Goal: Task Accomplishment & Management: Complete application form

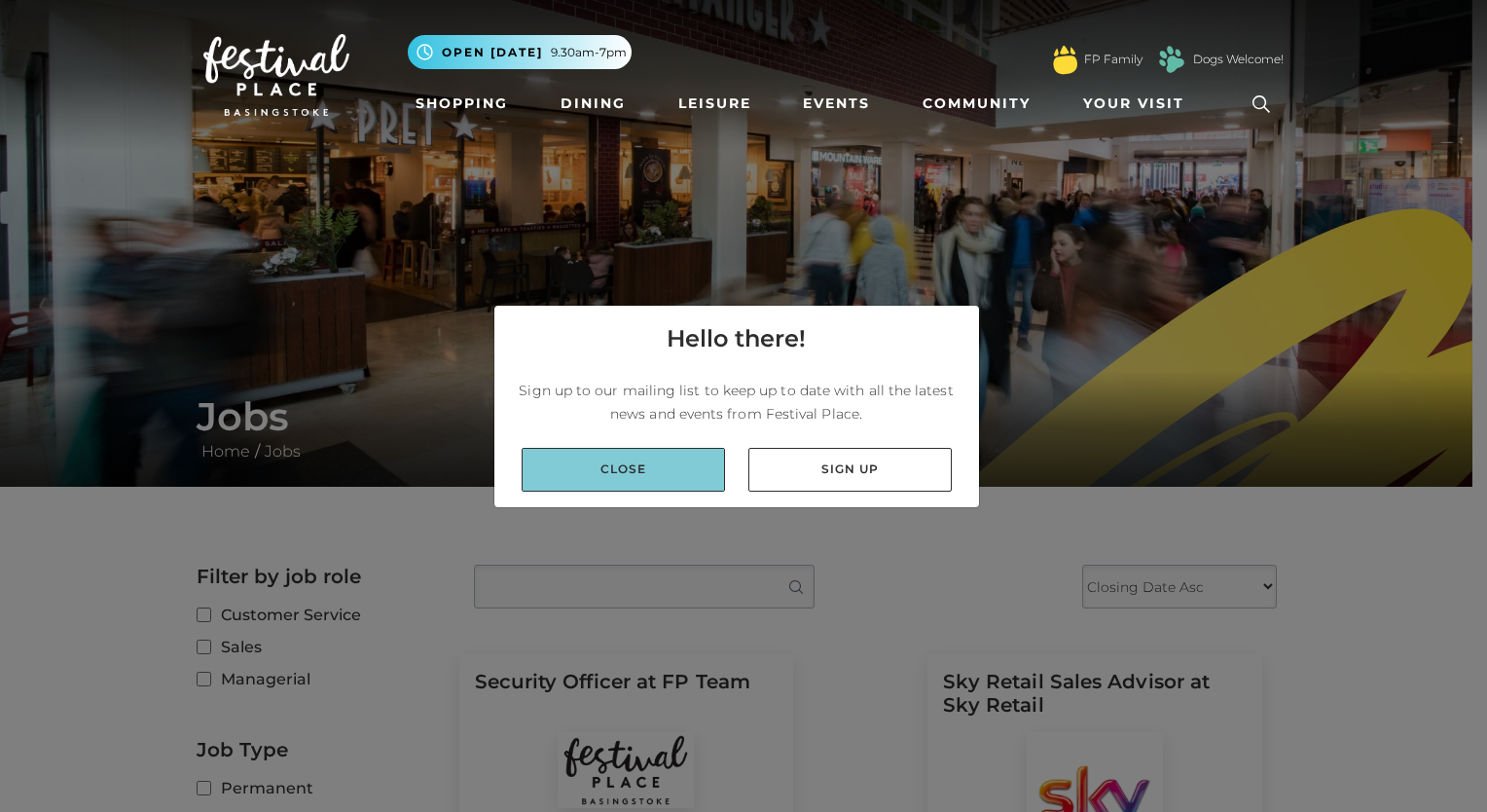
click at [605, 464] on link "Close" at bounding box center [623, 469] width 204 height 44
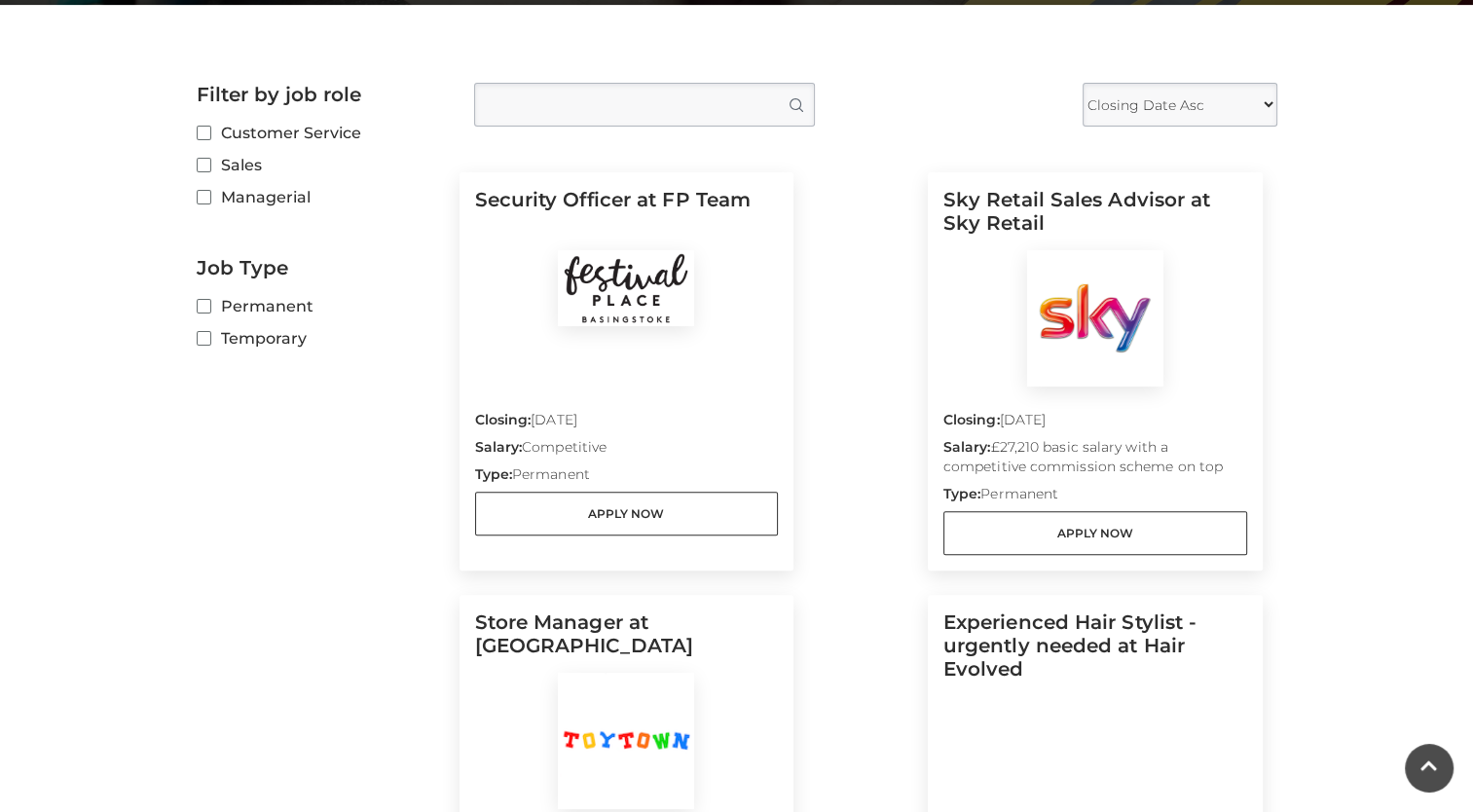
scroll to position [487, 0]
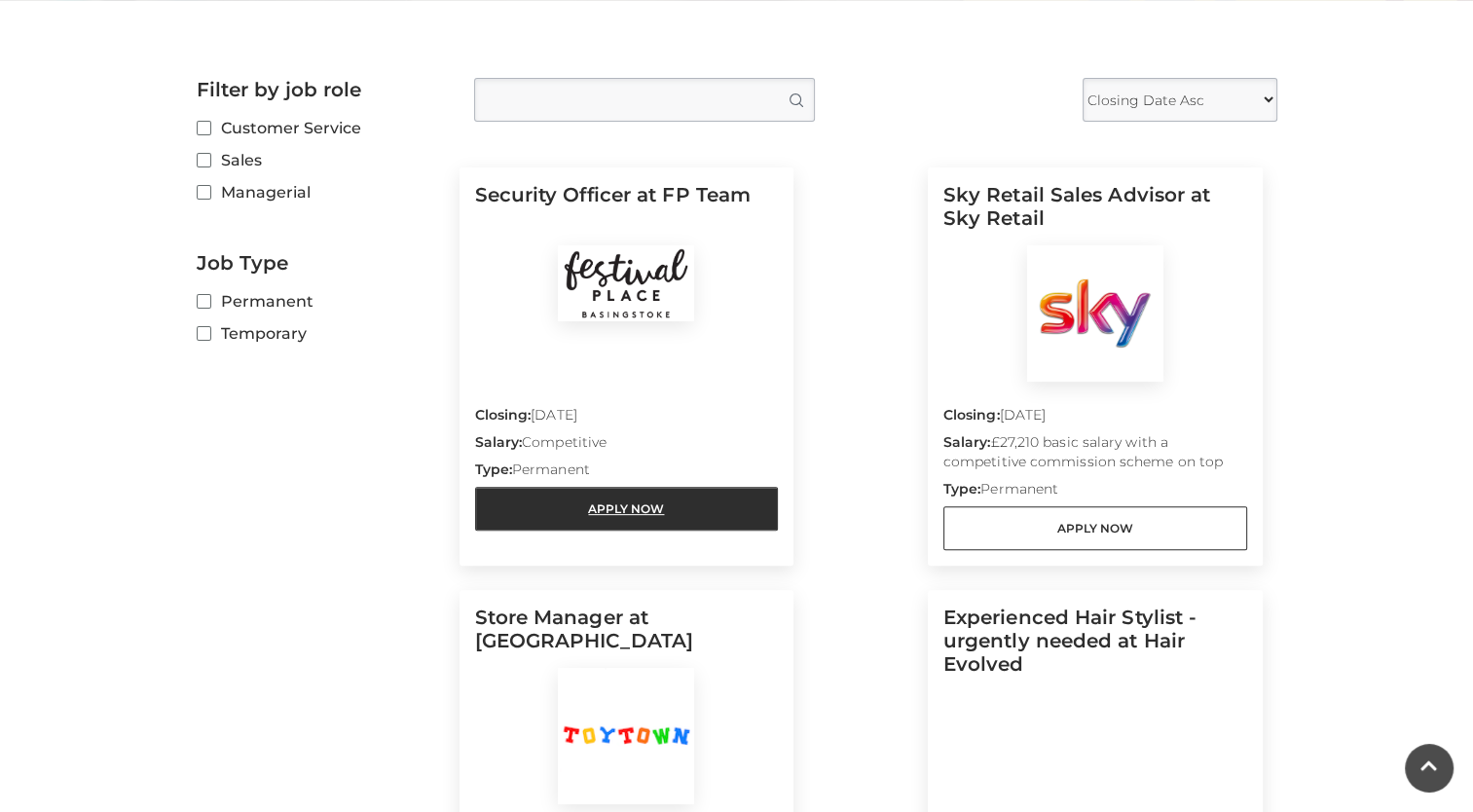
click at [695, 508] on link "Apply Now" at bounding box center [627, 508] width 304 height 44
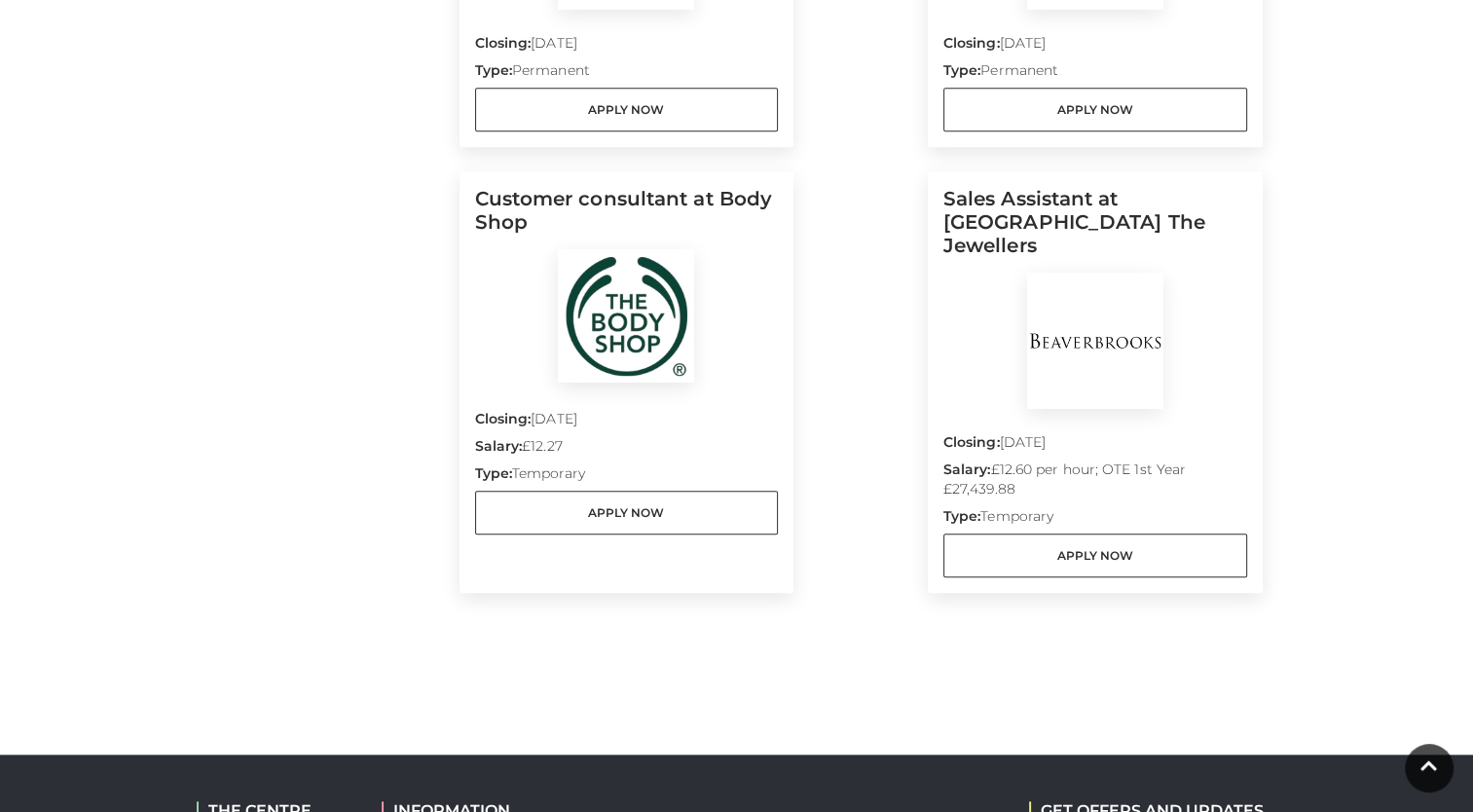
scroll to position [1752, 0]
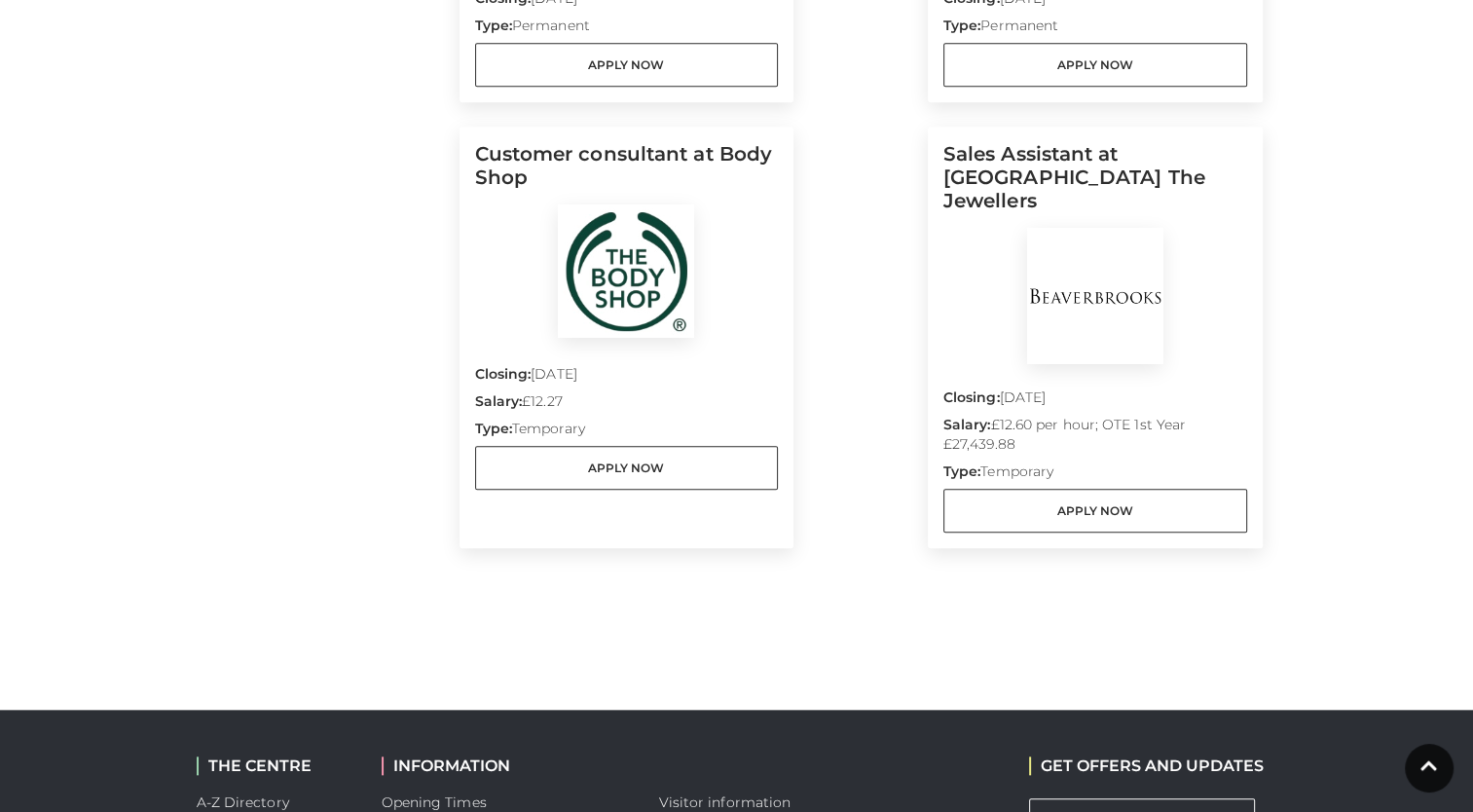
drag, startPoint x: 1067, startPoint y: 451, endPoint x: 958, endPoint y: 451, distance: 109.0
click at [957, 461] on p "Type: Temporary" at bounding box center [1096, 475] width 304 height 27
drag, startPoint x: 958, startPoint y: 451, endPoint x: 1344, endPoint y: 407, distance: 388.5
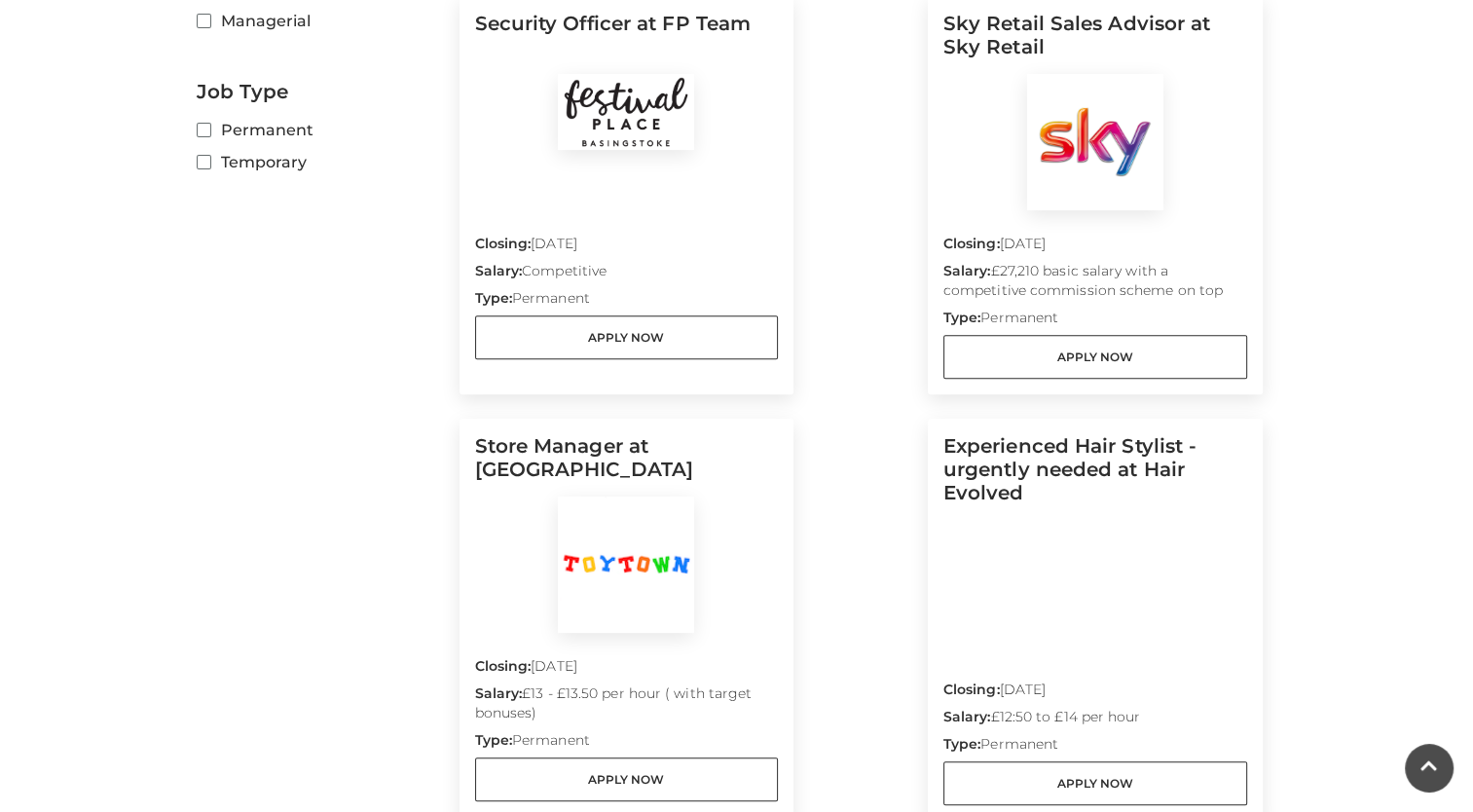
scroll to position [584, 0]
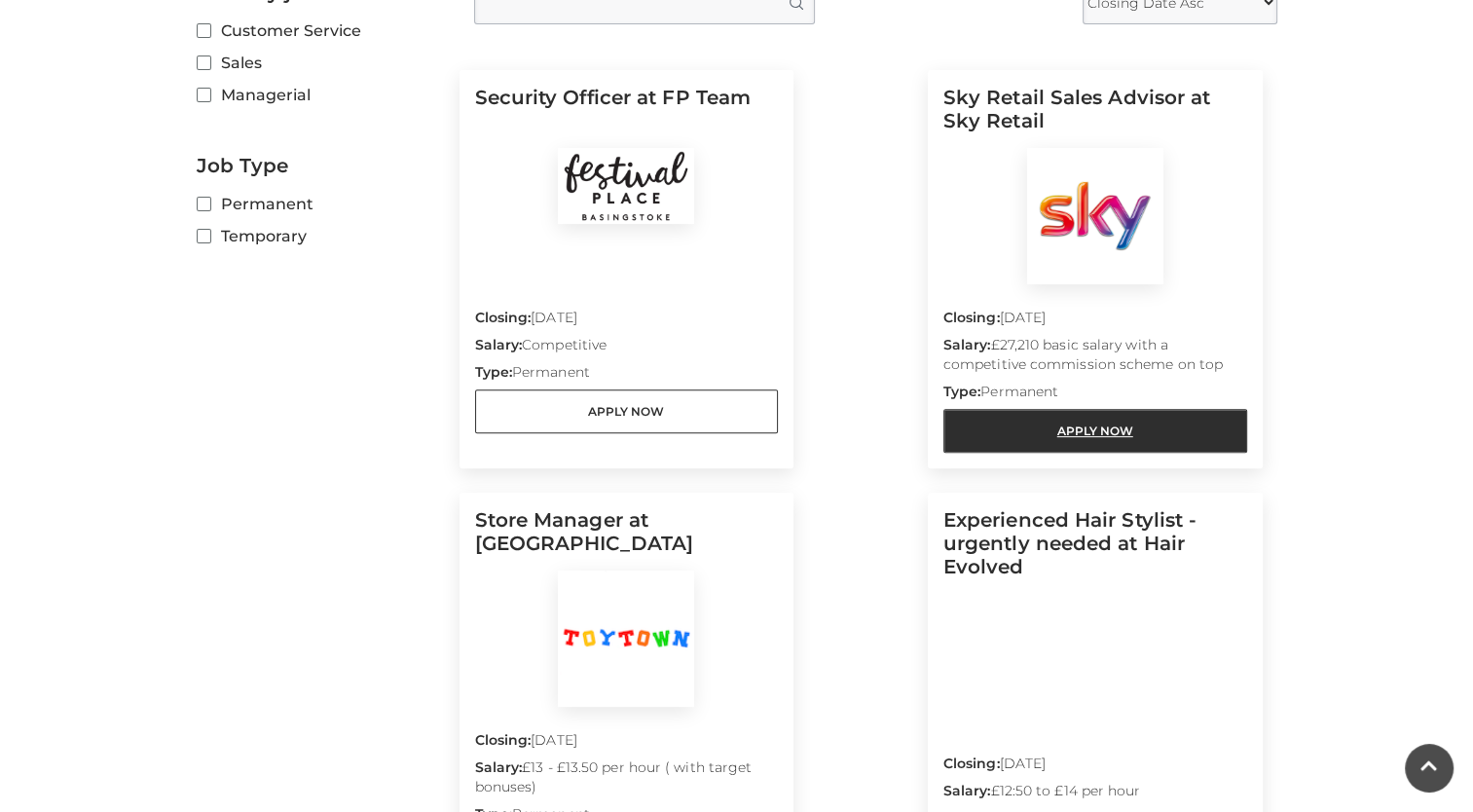
click at [1091, 437] on link "Apply Now" at bounding box center [1096, 430] width 304 height 44
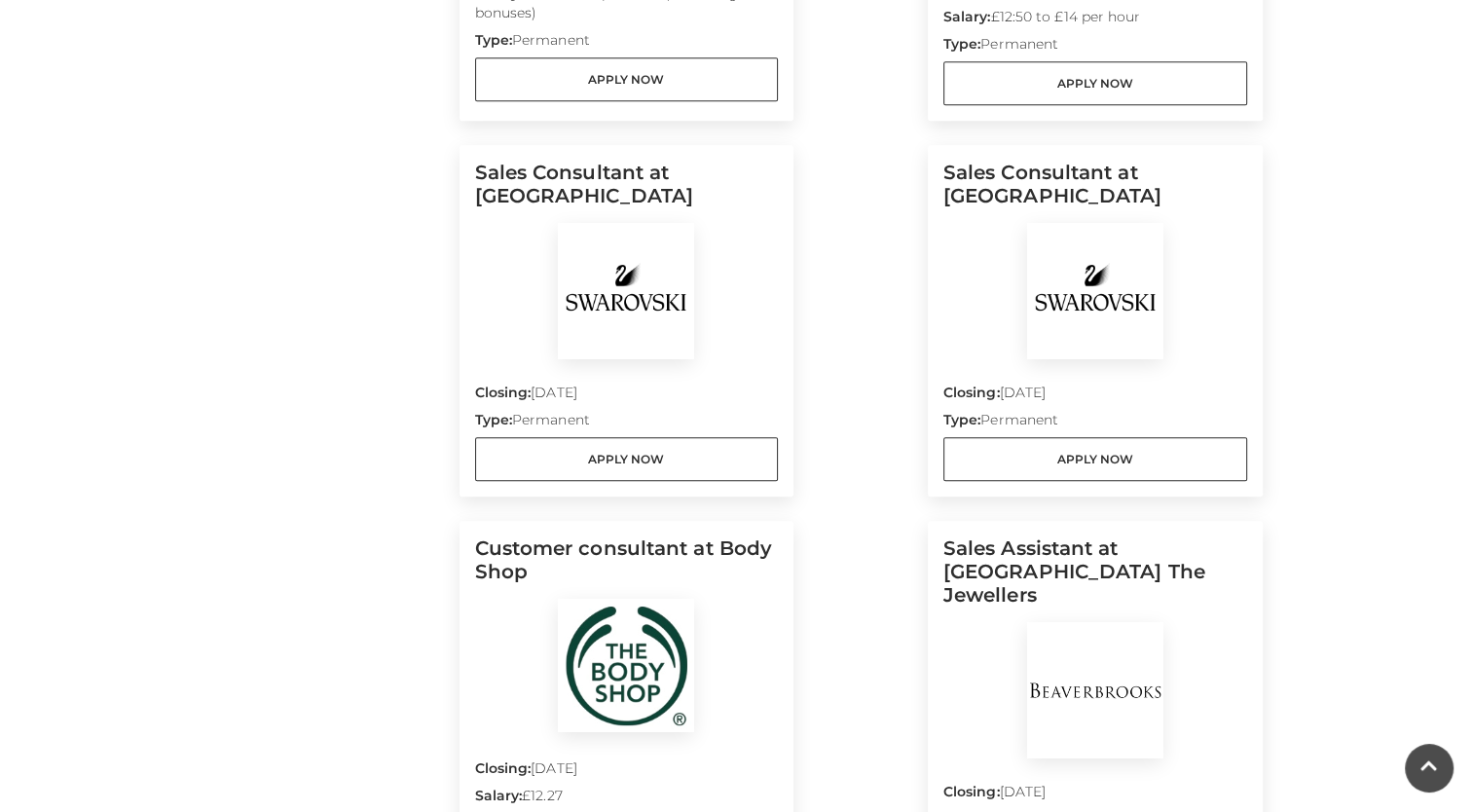
scroll to position [1654, 0]
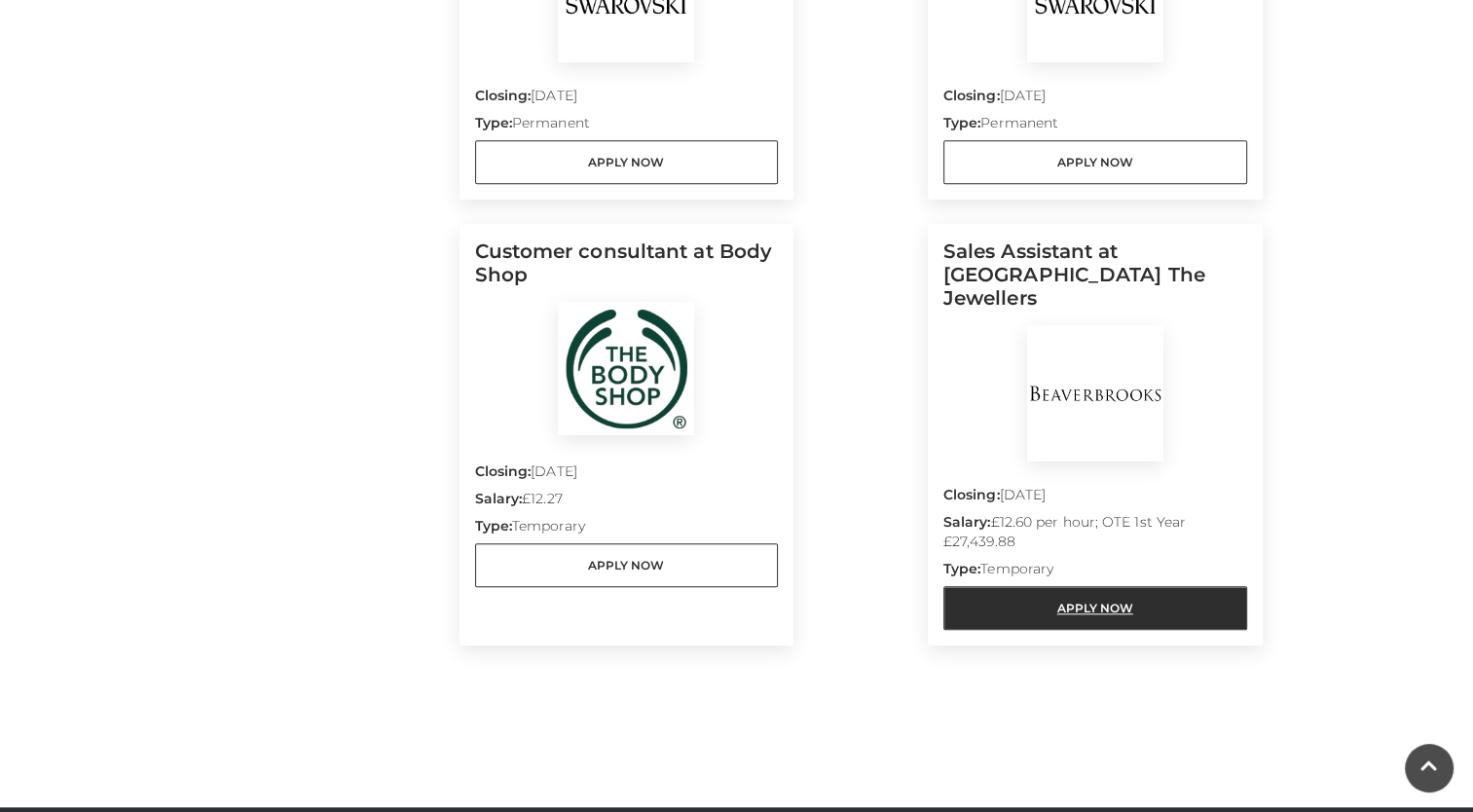
click at [1029, 586] on link "Apply Now" at bounding box center [1096, 608] width 304 height 44
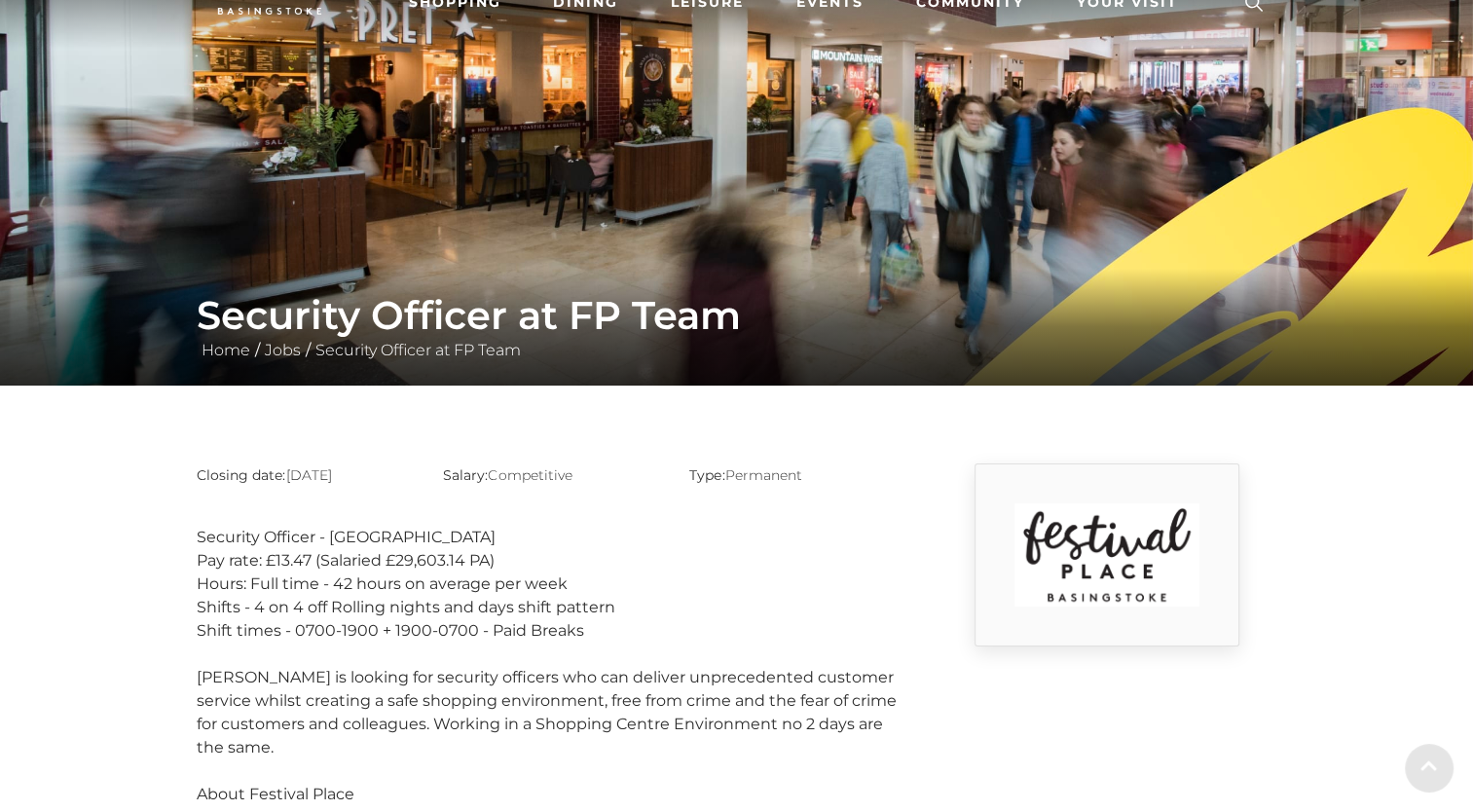
scroll to position [195, 0]
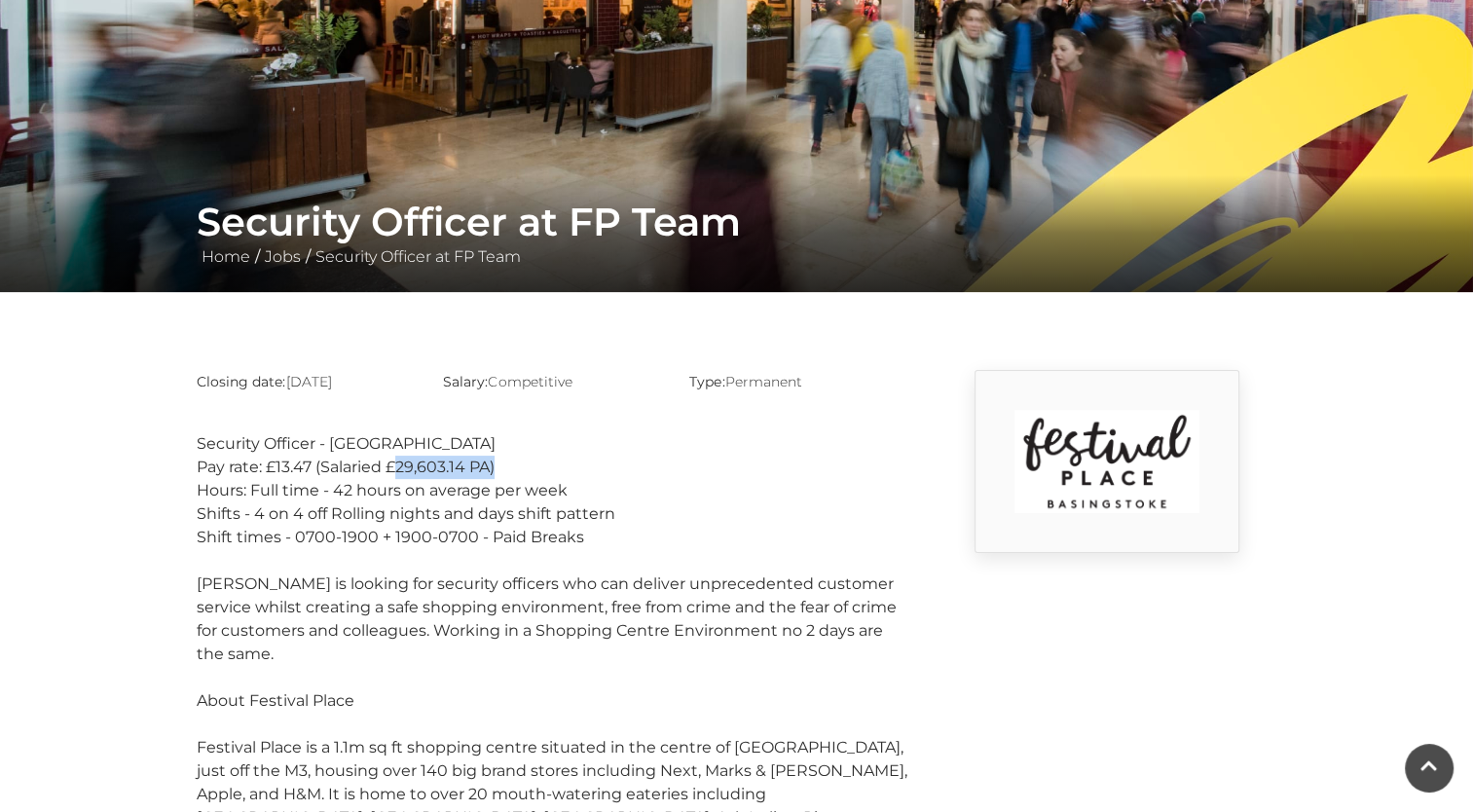
drag, startPoint x: 497, startPoint y: 464, endPoint x: 397, endPoint y: 466, distance: 100.0
click at [397, 466] on div "Pay rate: £13.47 (Salaried £29,603.14 PA)" at bounding box center [552, 467] width 711 height 23
drag, startPoint x: 397, startPoint y: 466, endPoint x: 632, endPoint y: 475, distance: 235.2
click at [631, 475] on div "Pay rate: £13.47 (Salaried £29,603.14 PA)" at bounding box center [552, 467] width 711 height 23
click at [685, 498] on div "Hours: Full time - 42 hours on average per week" at bounding box center [552, 491] width 711 height 23
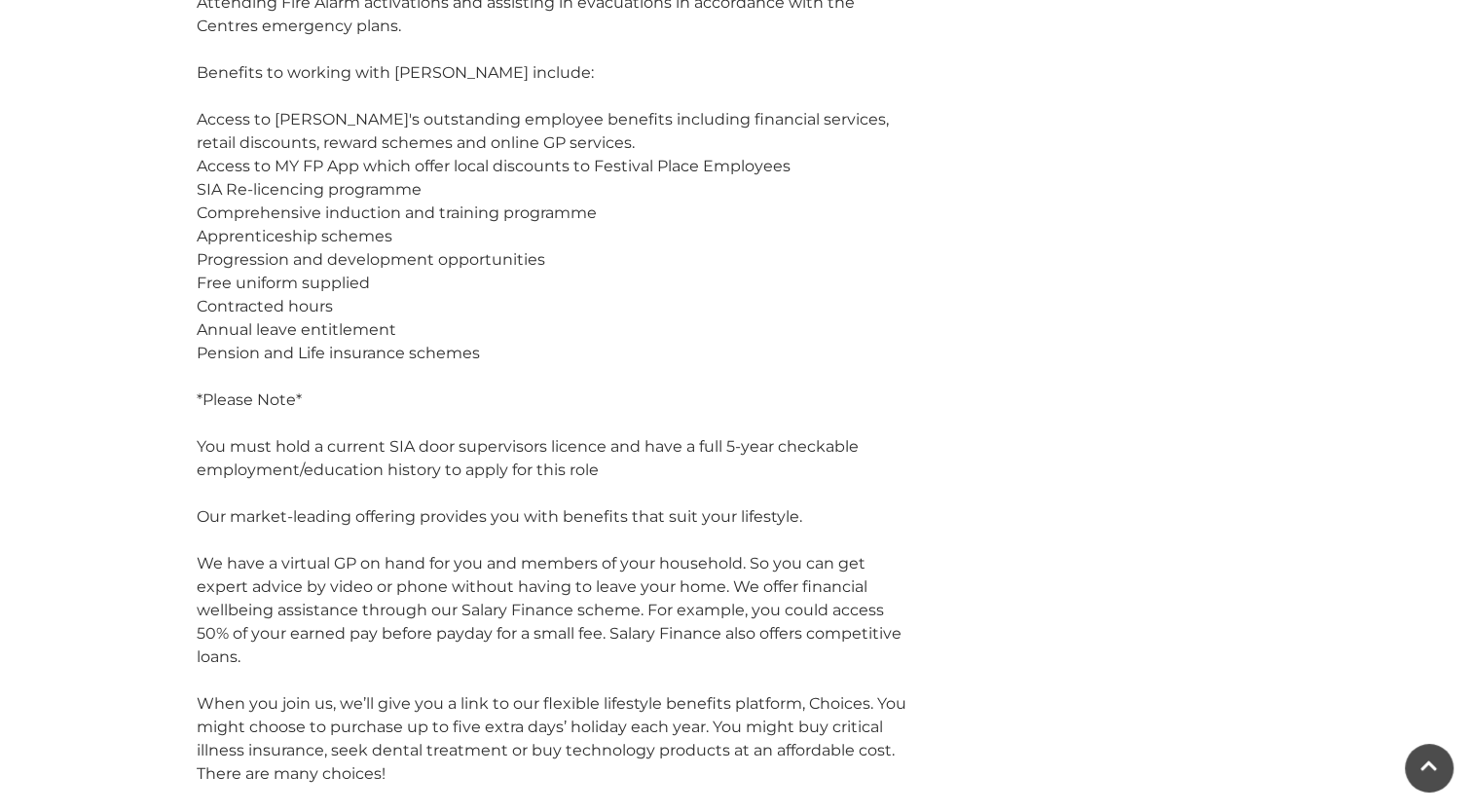
scroll to position [1557, 0]
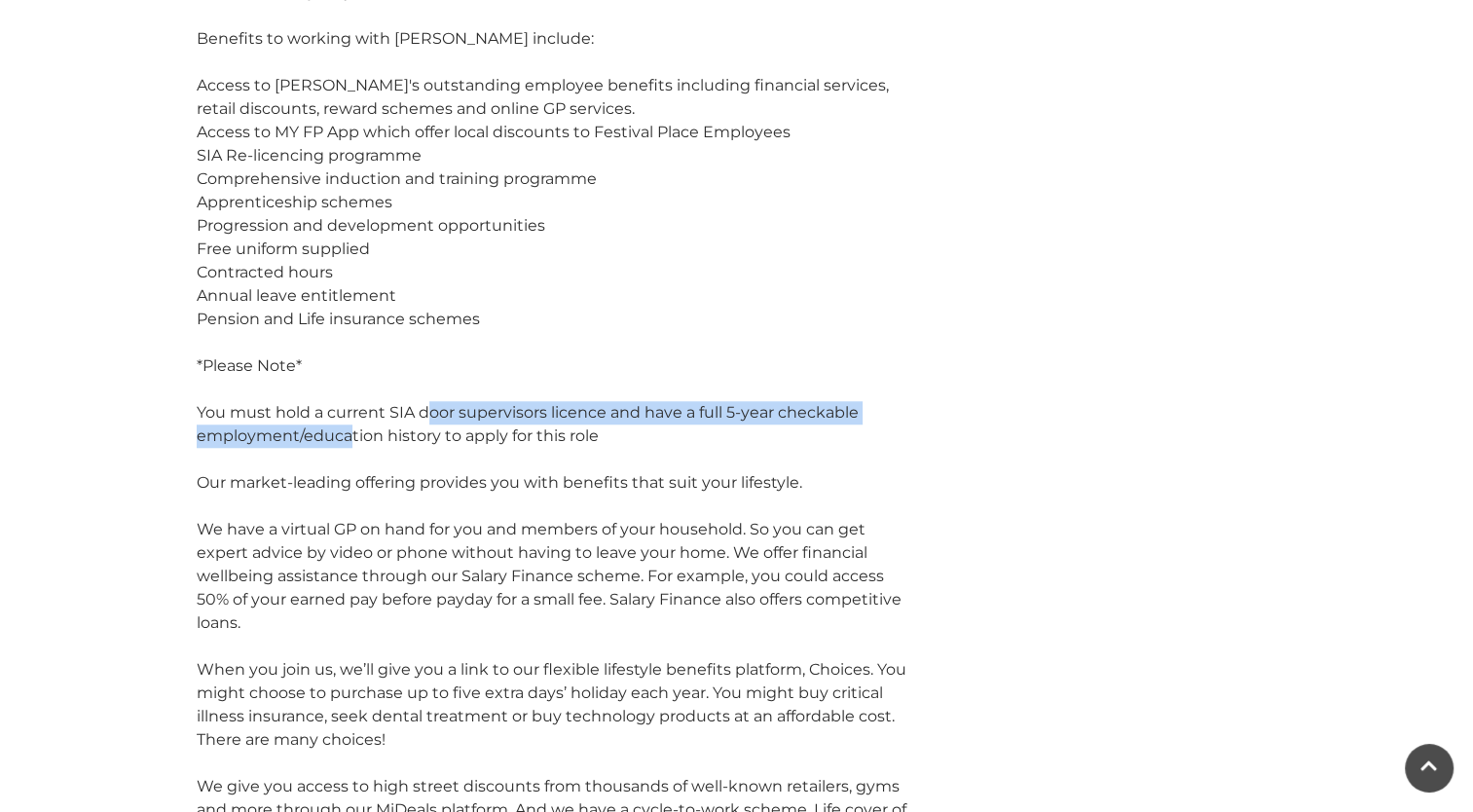
drag, startPoint x: 427, startPoint y: 370, endPoint x: 347, endPoint y: 383, distance: 81.0
click at [347, 401] on div "You must hold a current SIA door supervisors licence and have a full 5-year che…" at bounding box center [552, 424] width 711 height 47
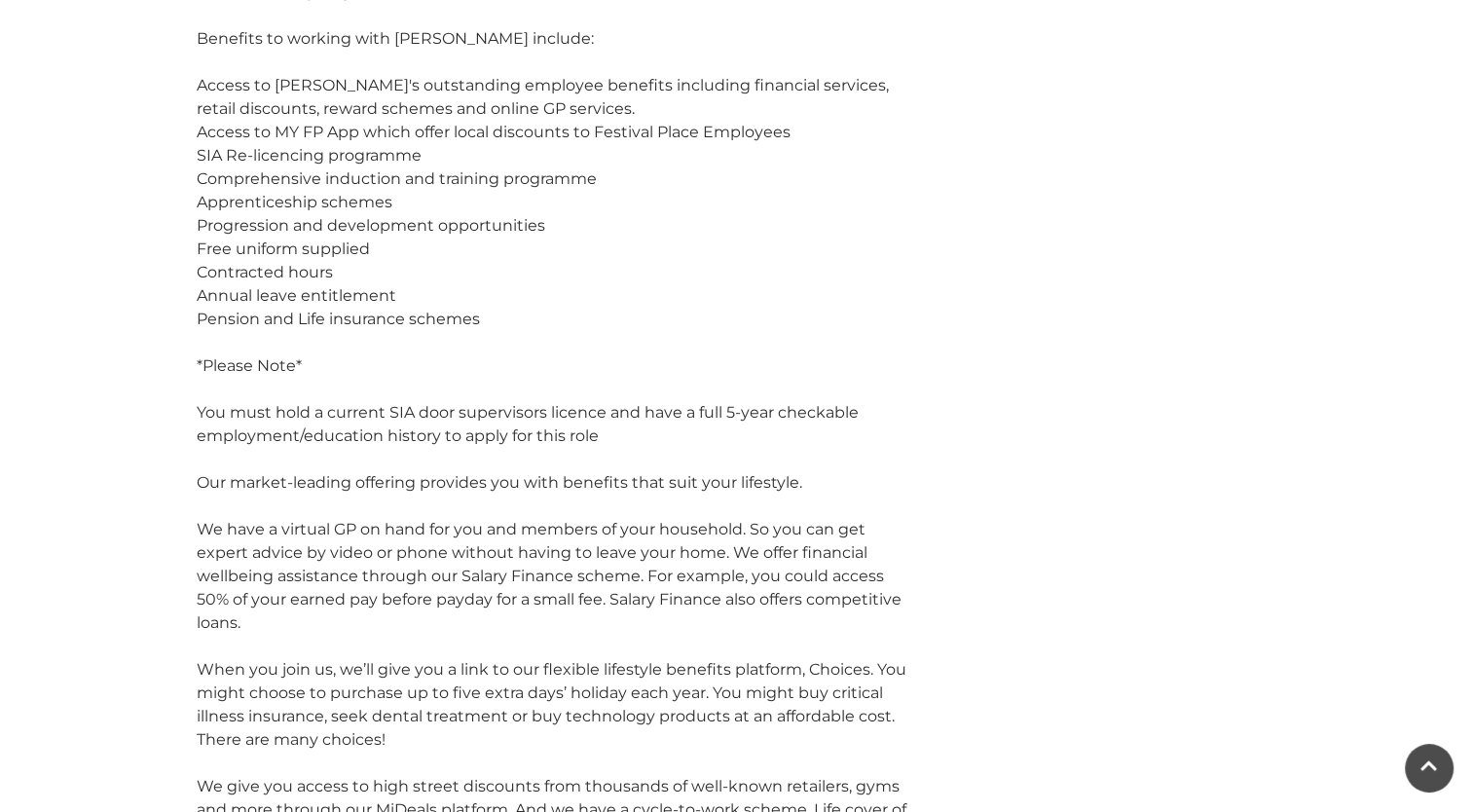
drag, startPoint x: 347, startPoint y: 383, endPoint x: 614, endPoint y: 399, distance: 267.5
click at [614, 401] on div "You must hold a current SIA door supervisors licence and have a full 5-year che…" at bounding box center [552, 424] width 711 height 47
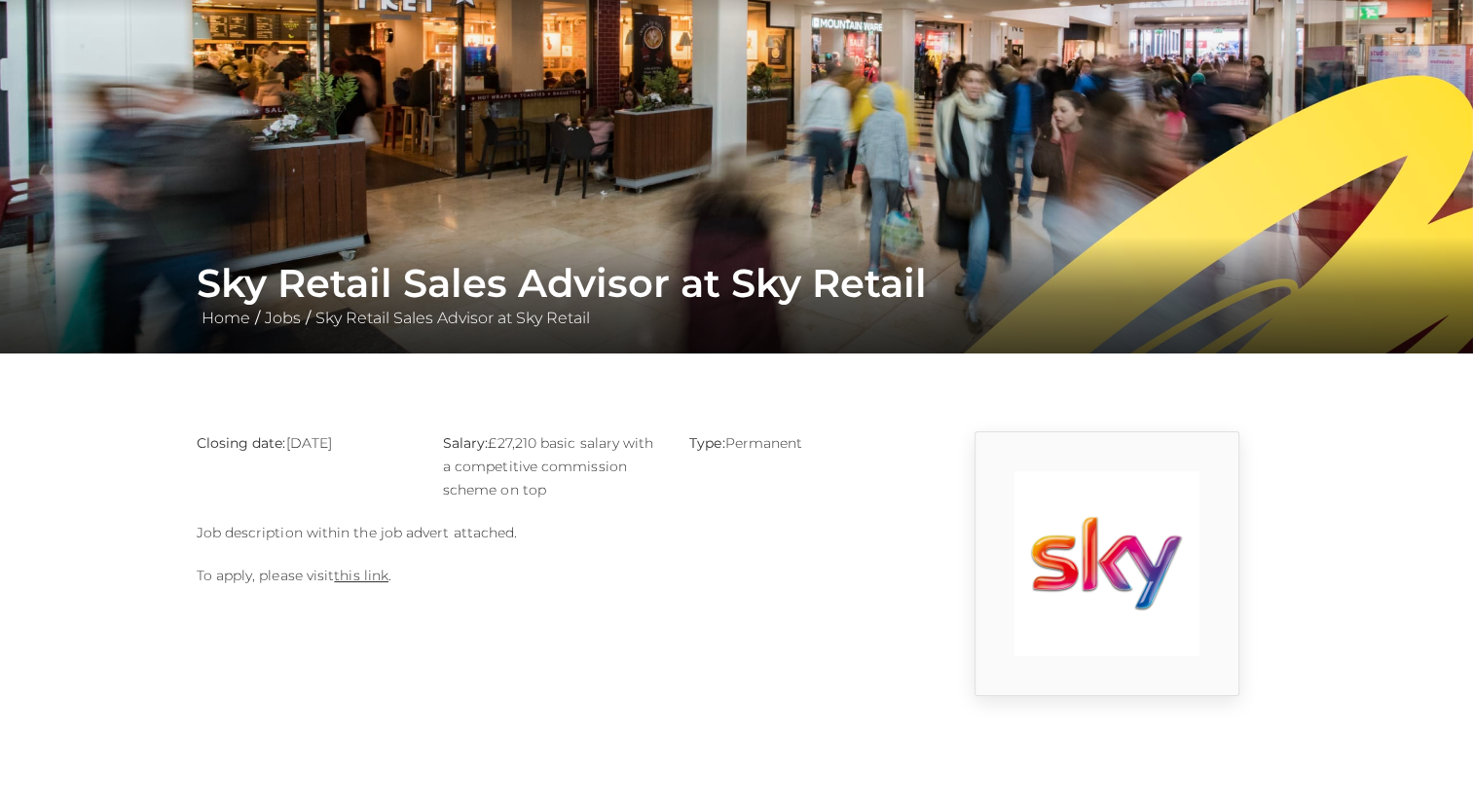
scroll to position [292, 0]
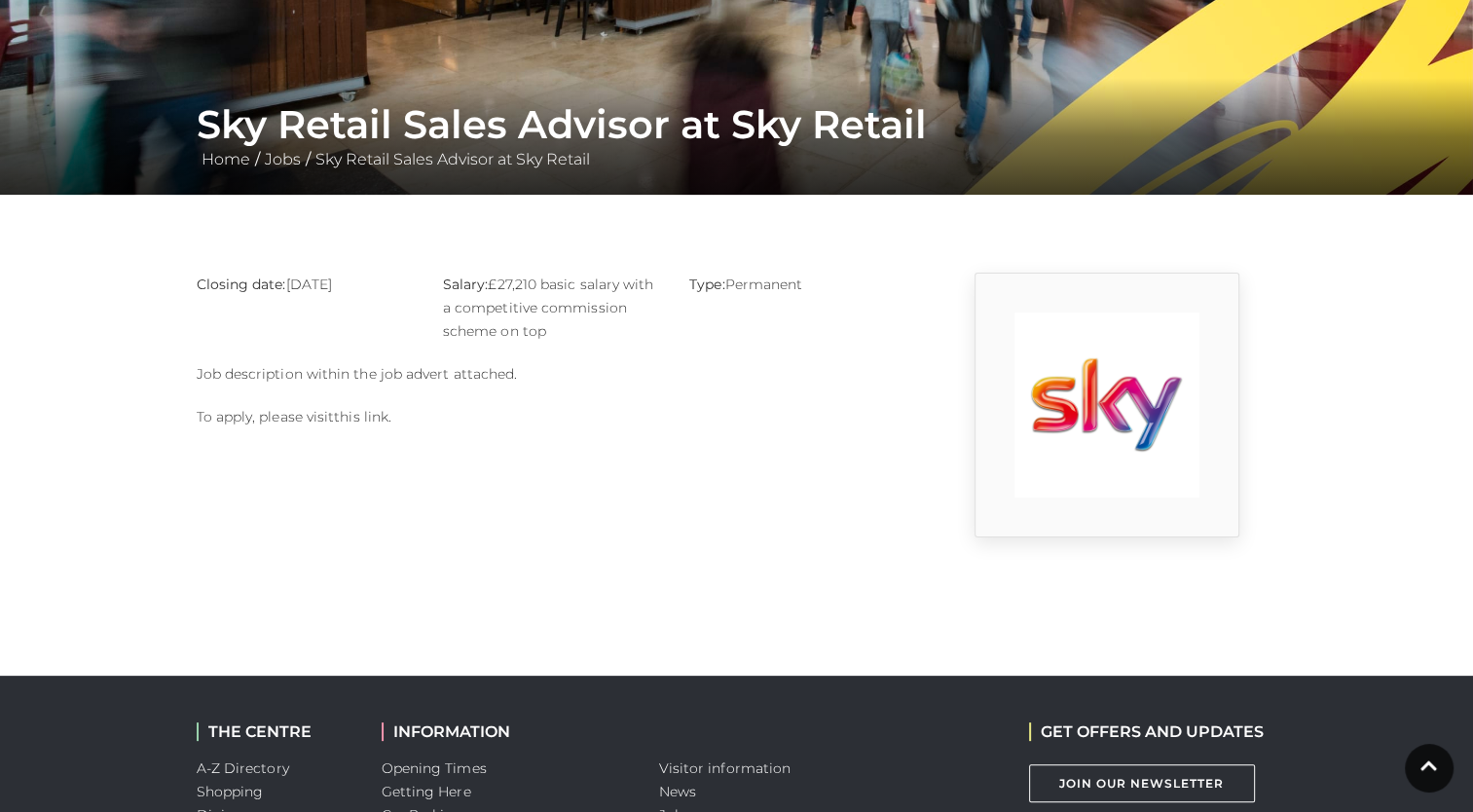
click at [360, 422] on link "this link" at bounding box center [361, 417] width 55 height 18
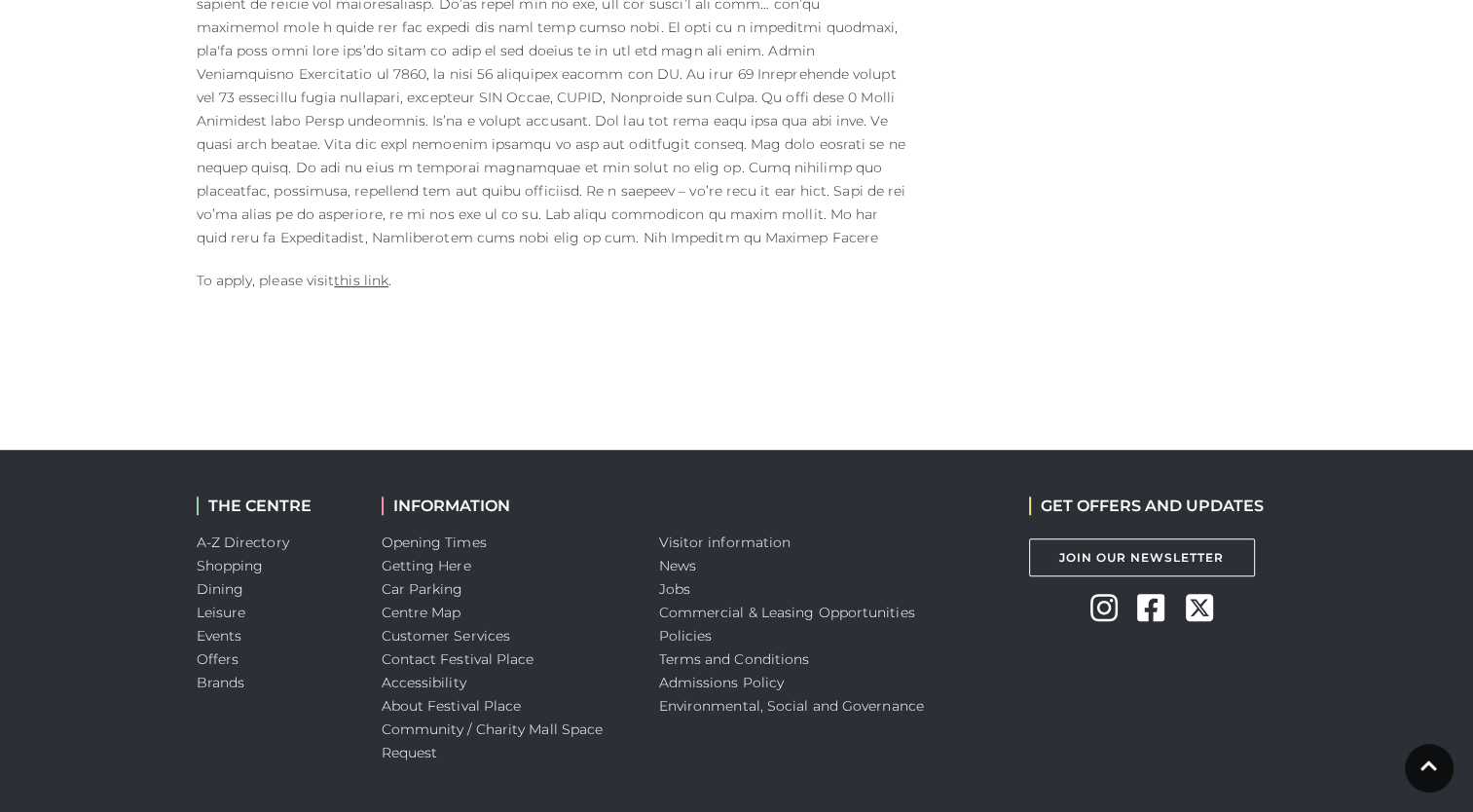
scroll to position [1300, 0]
